Goal: Information Seeking & Learning: Learn about a topic

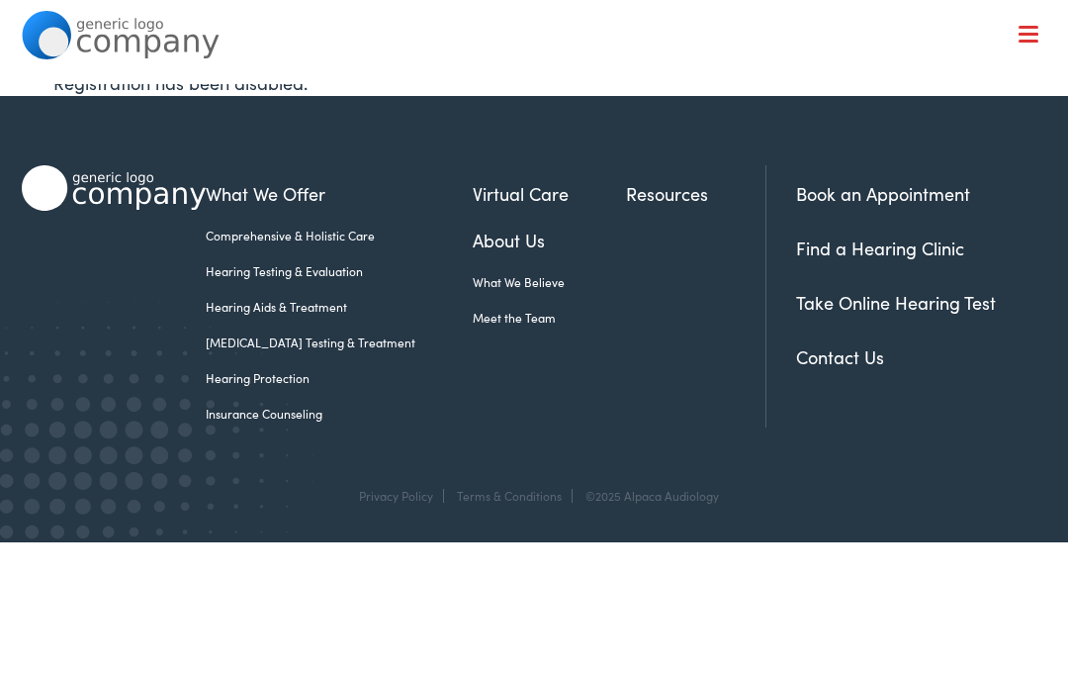
click at [314, 417] on link "Insurance Counseling" at bounding box center [339, 414] width 267 height 18
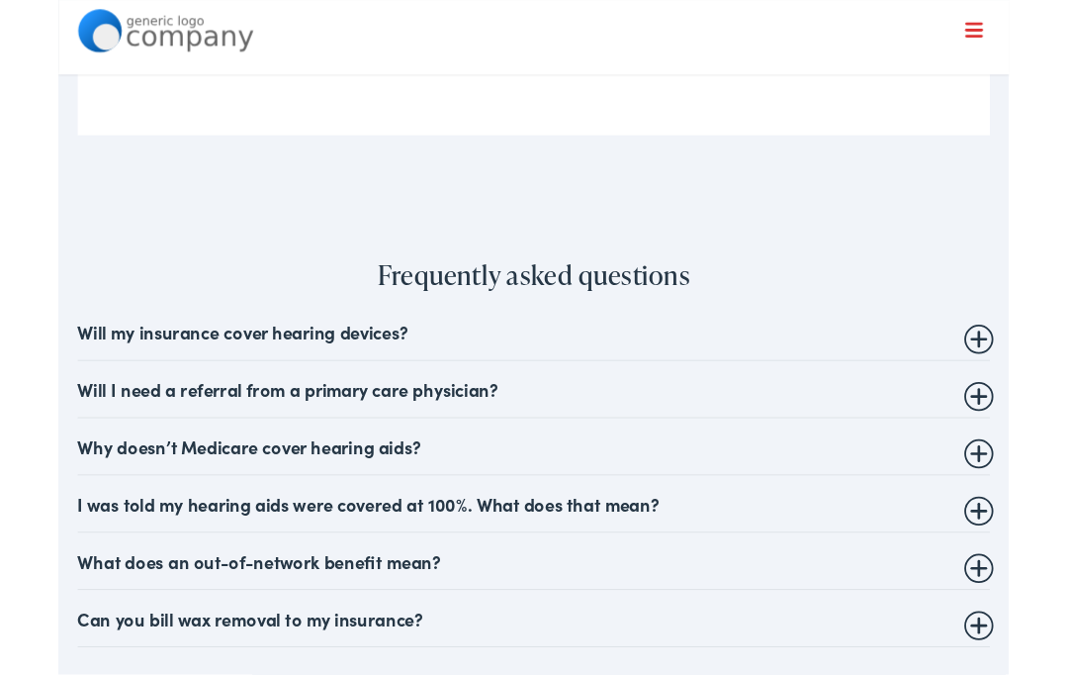
scroll to position [1593, 0]
click at [429, 383] on summary "Will my insurance cover hearing devices?" at bounding box center [535, 371] width 1026 height 24
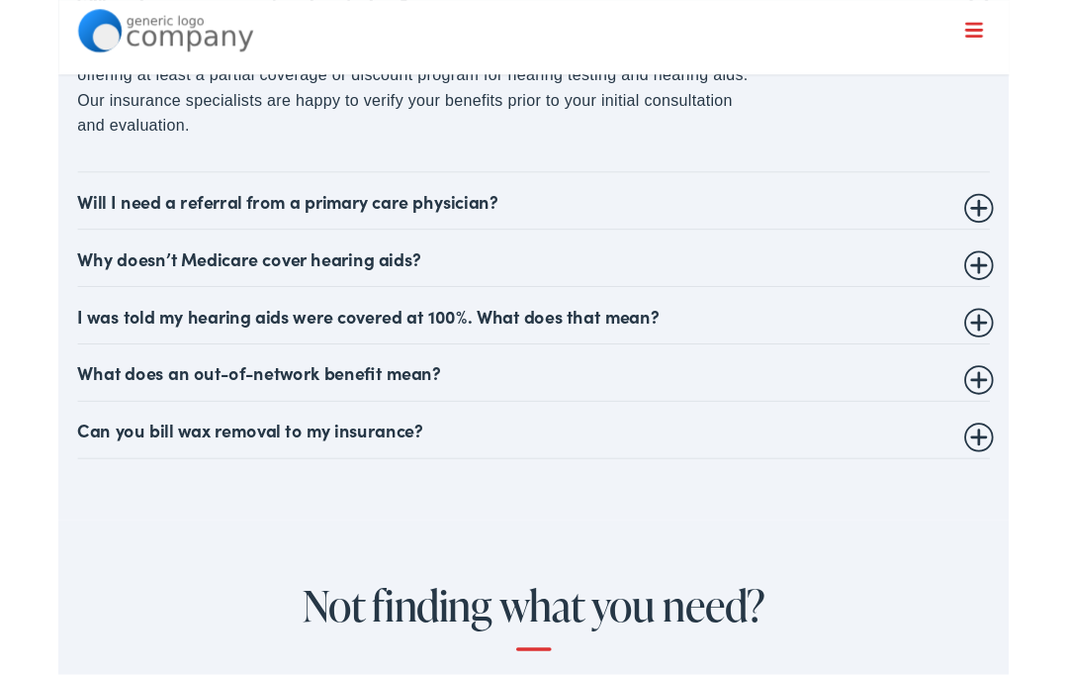
click at [577, 237] on summary "Will I need a referral from a primary care physician?" at bounding box center [535, 226] width 1026 height 24
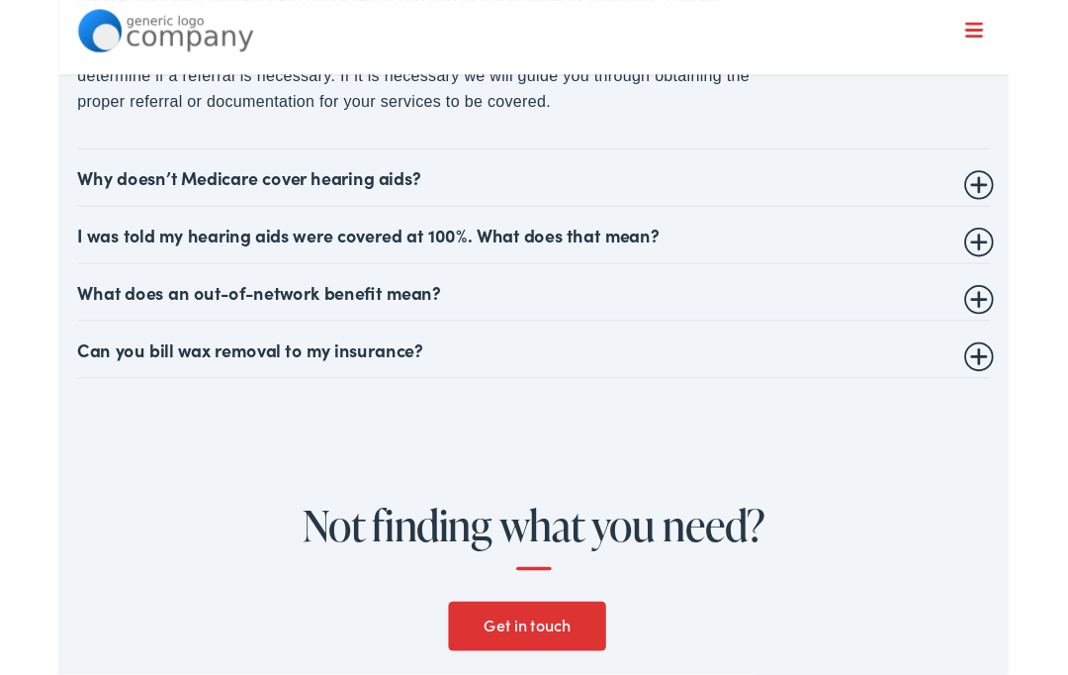
scroll to position [2108, 0]
click at [753, 210] on summary "Why doesn’t Medicare cover hearing aids?" at bounding box center [535, 199] width 1026 height 24
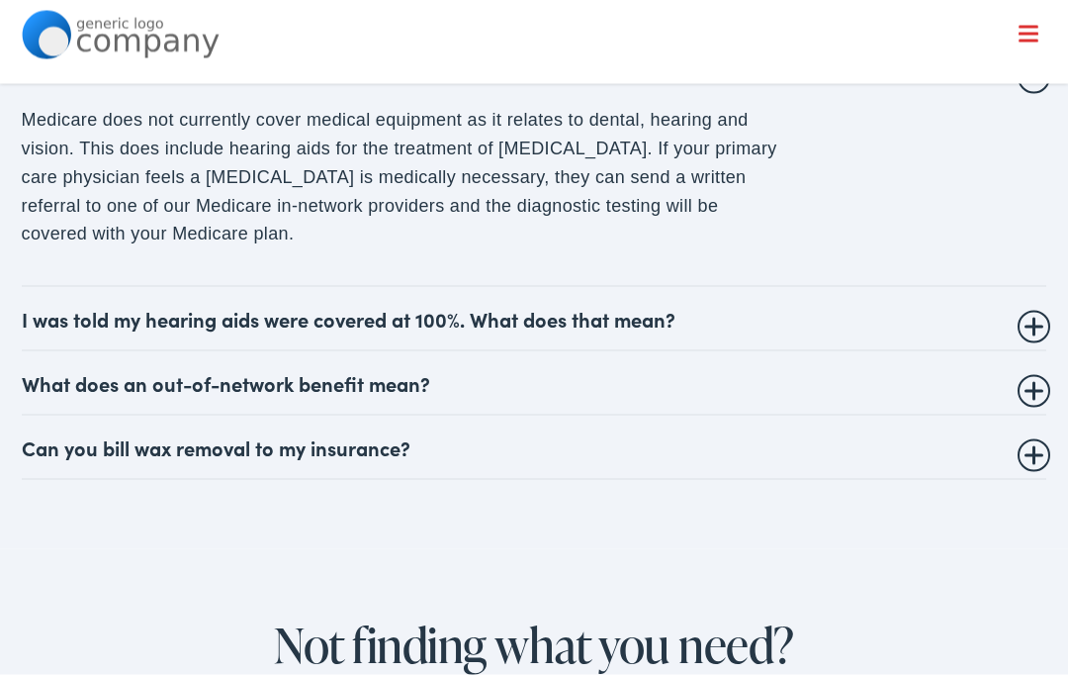
scroll to position [2018, 0]
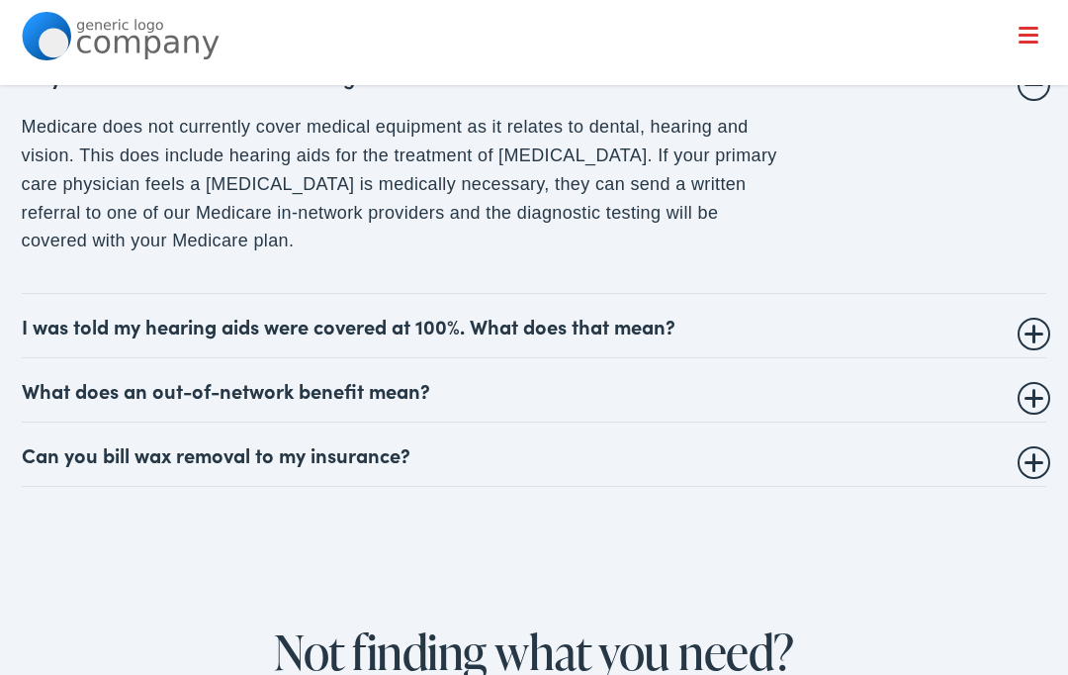
click at [637, 331] on summary "I was told my hearing aids were covered at 100%. What does that mean?" at bounding box center [535, 325] width 1026 height 24
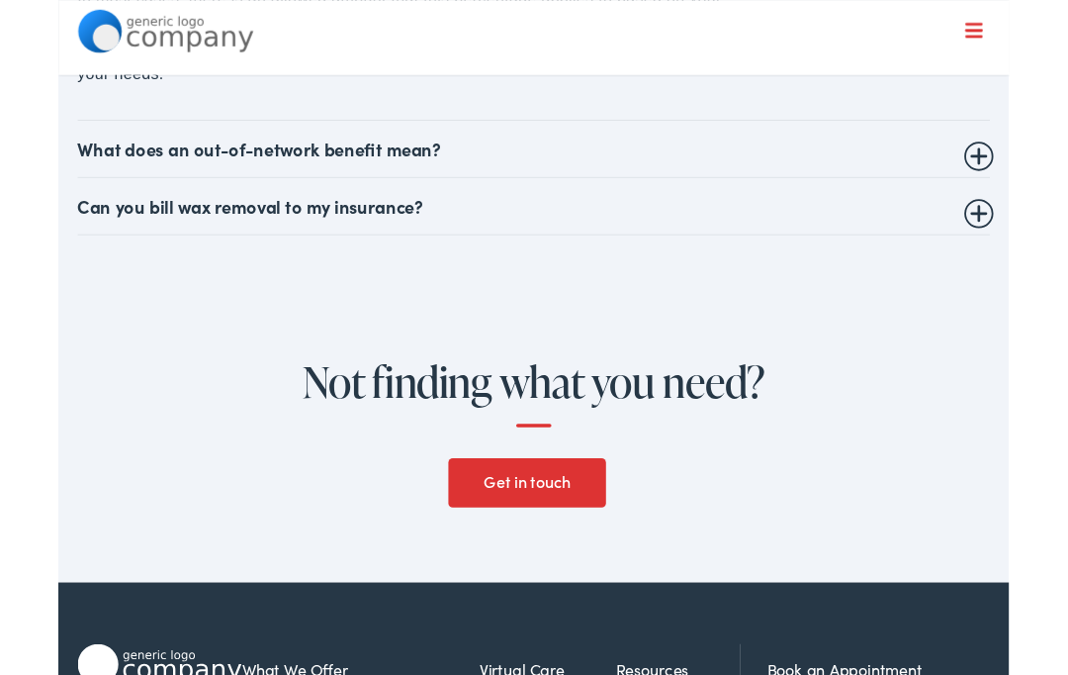
scroll to position [2213, 0]
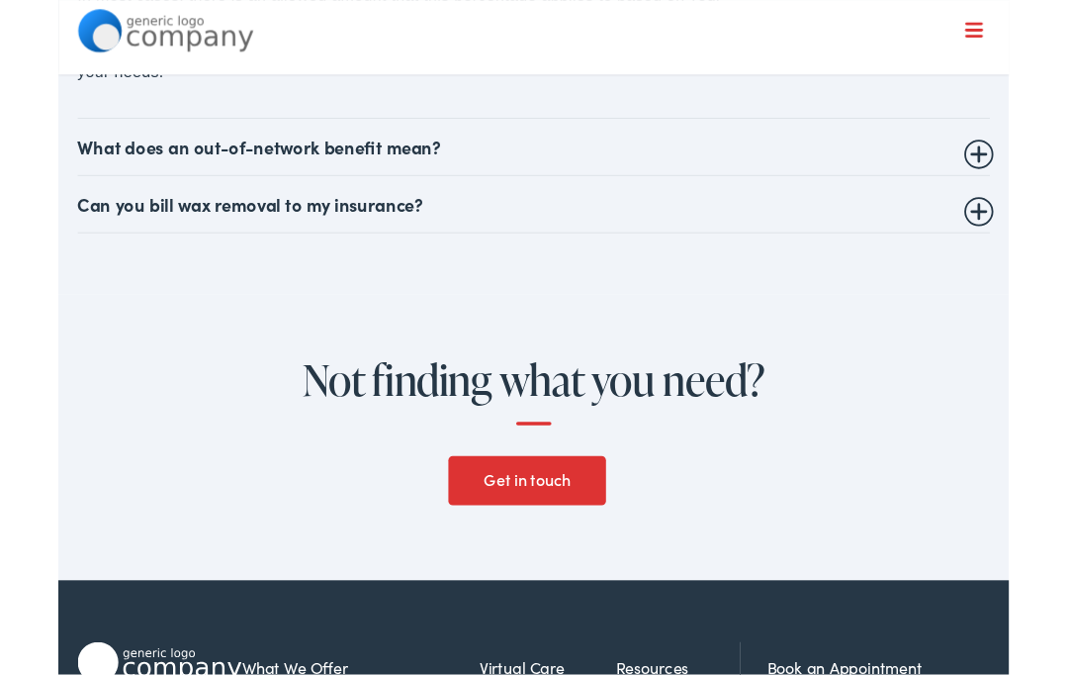
click at [457, 241] on summary "Can you bill wax removal to my insurance?" at bounding box center [535, 230] width 1026 height 24
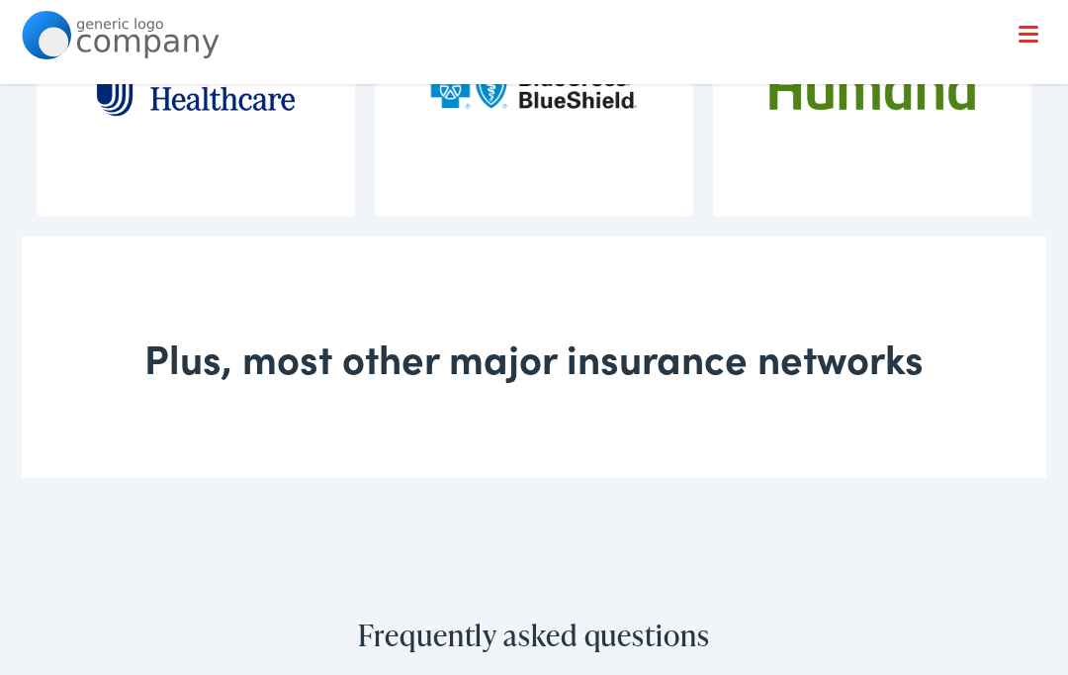
scroll to position [1187, 0]
